Goal: Task Accomplishment & Management: Use online tool/utility

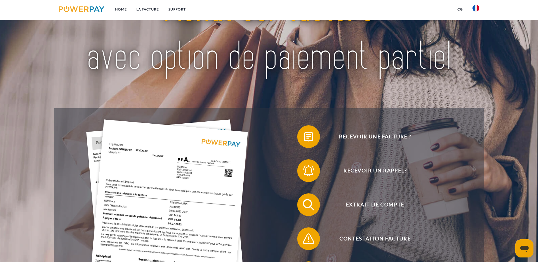
scroll to position [85, 0]
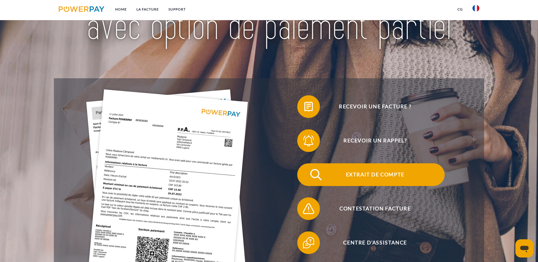
click at [306, 164] on span "Extrait de compte" at bounding box center [375, 175] width 139 height 23
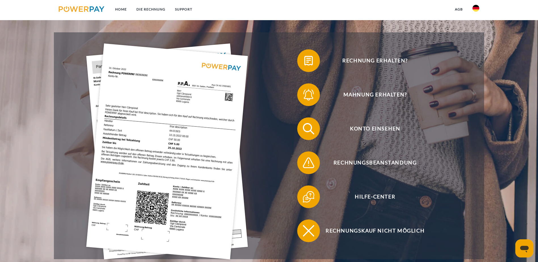
scroll to position [28, 0]
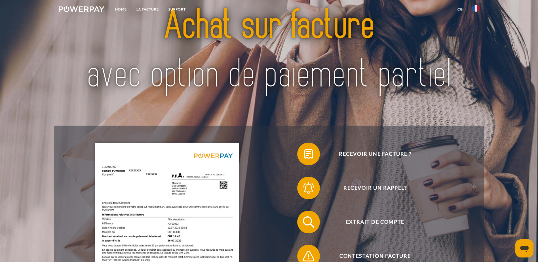
scroll to position [85, 0]
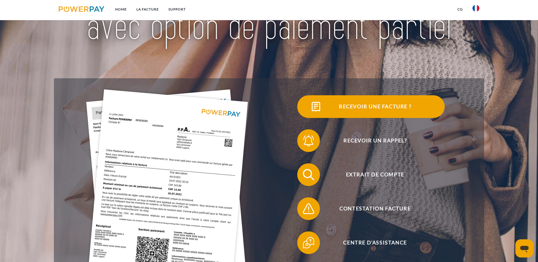
click at [306, 112] on span "Recevoir une facture ?" at bounding box center [375, 106] width 139 height 23
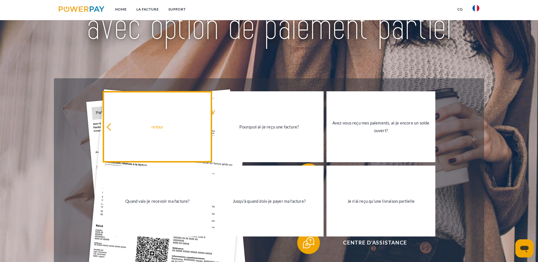
click at [126, 135] on link "retour" at bounding box center [157, 126] width 109 height 71
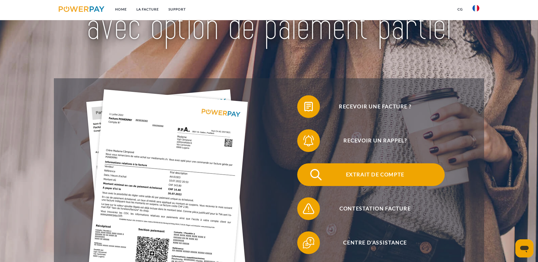
click at [306, 164] on span "Extrait de compte" at bounding box center [375, 175] width 139 height 23
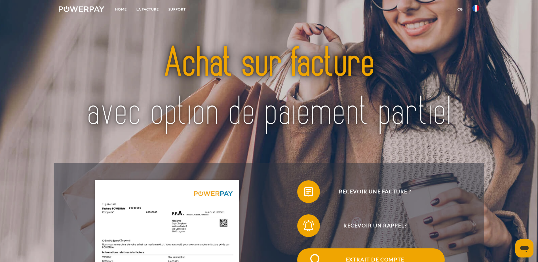
click at [306, 249] on span "Extrait de compte" at bounding box center [375, 260] width 139 height 23
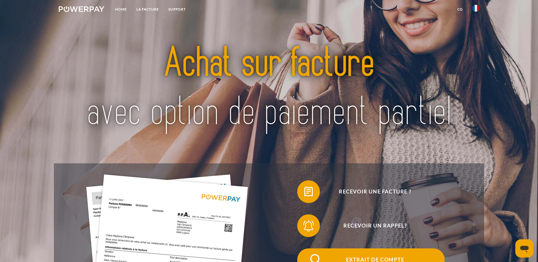
click at [306, 249] on span "Extrait de compte" at bounding box center [375, 260] width 139 height 23
